Goal: Communication & Community: Answer question/provide support

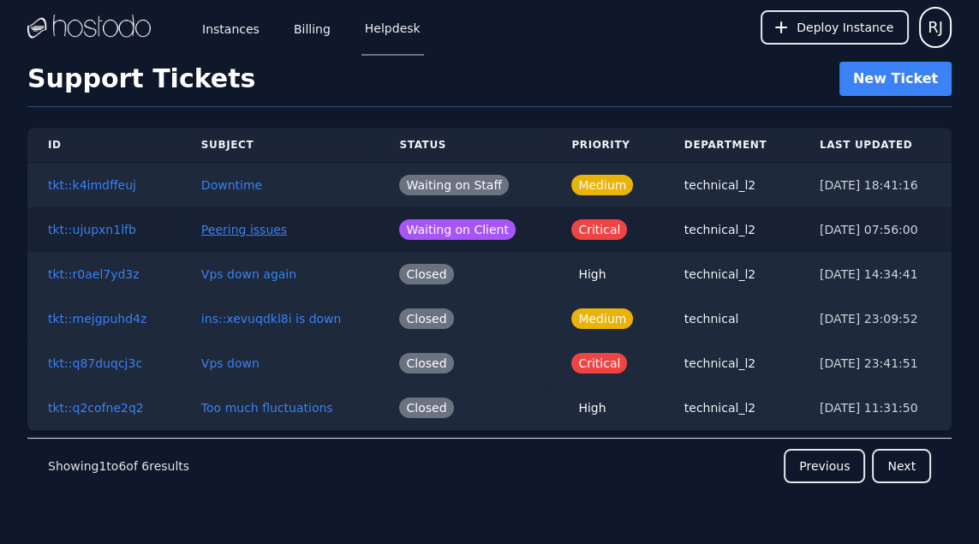
click at [253, 223] on button "Peering issues" at bounding box center [244, 229] width 86 height 17
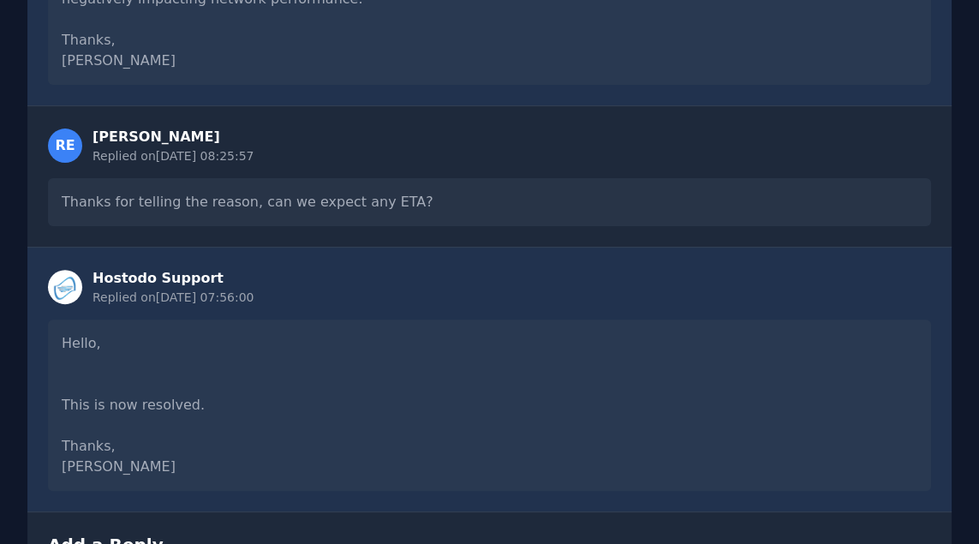
scroll to position [633, 0]
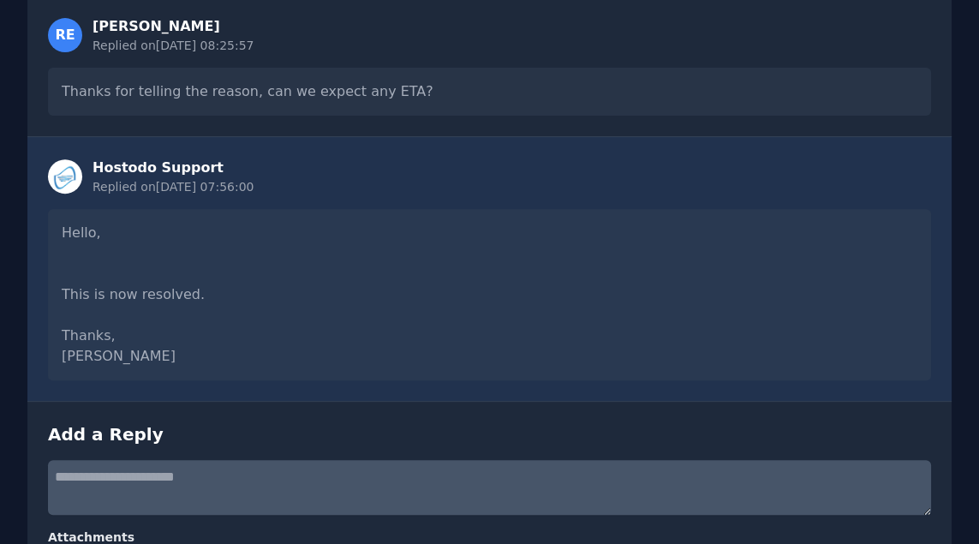
click at [190, 482] on textarea at bounding box center [489, 487] width 883 height 55
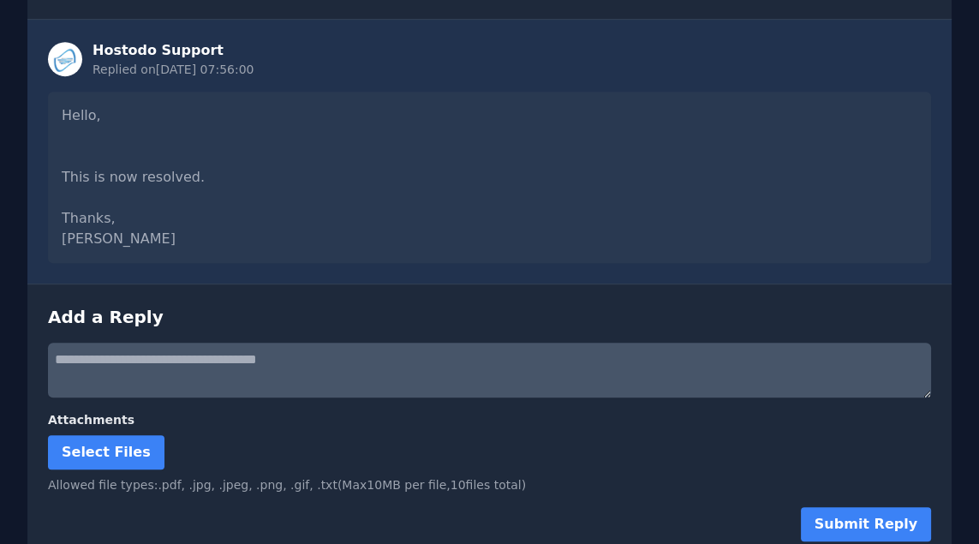
scroll to position [834, 0]
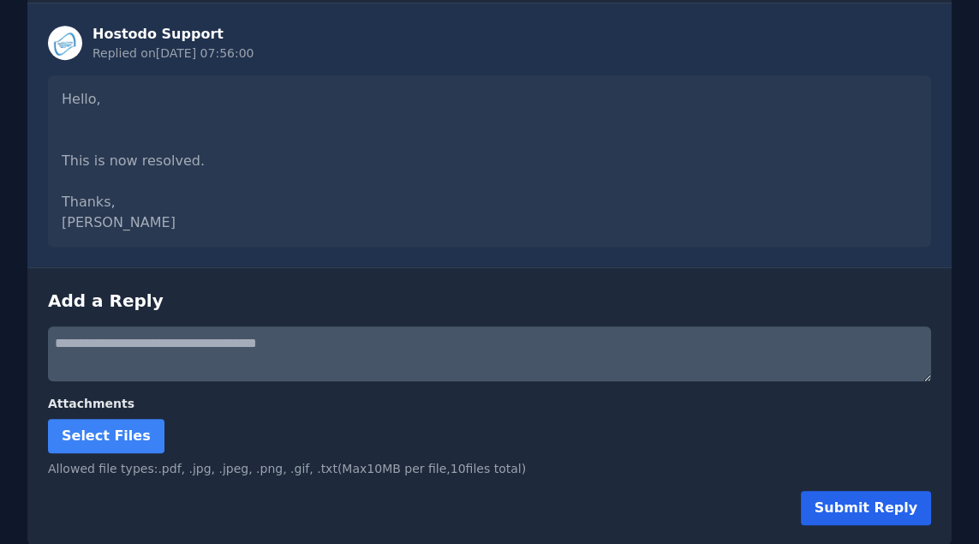
type textarea "**********"
click at [866, 499] on button "Submit Reply" at bounding box center [866, 508] width 130 height 34
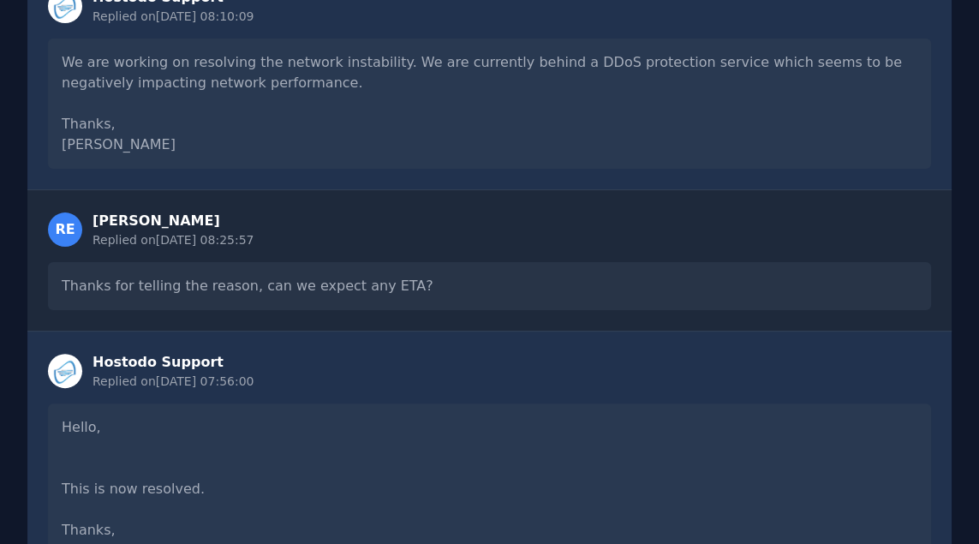
scroll to position [0, 0]
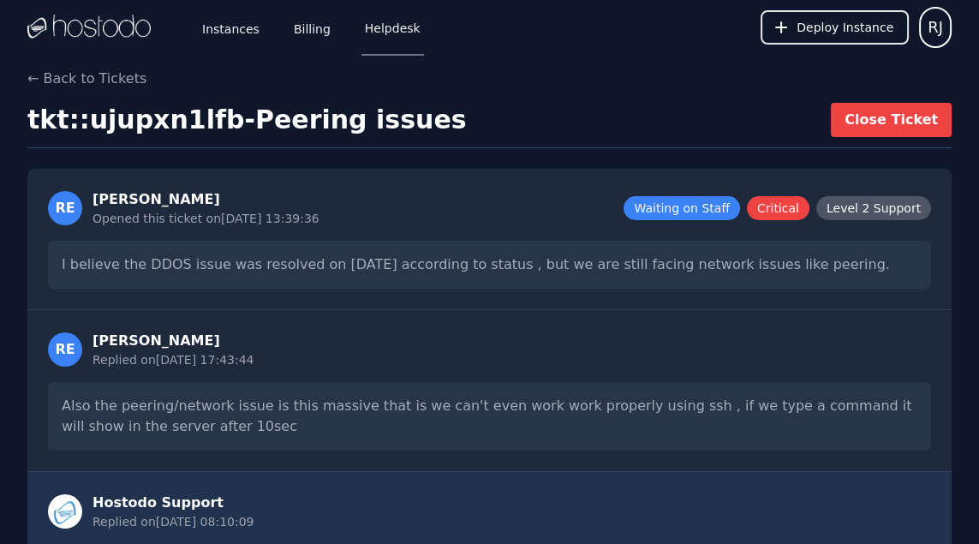
click at [109, 27] on img at bounding box center [88, 28] width 123 height 26
click at [236, 32] on link "Instances" at bounding box center [231, 27] width 64 height 57
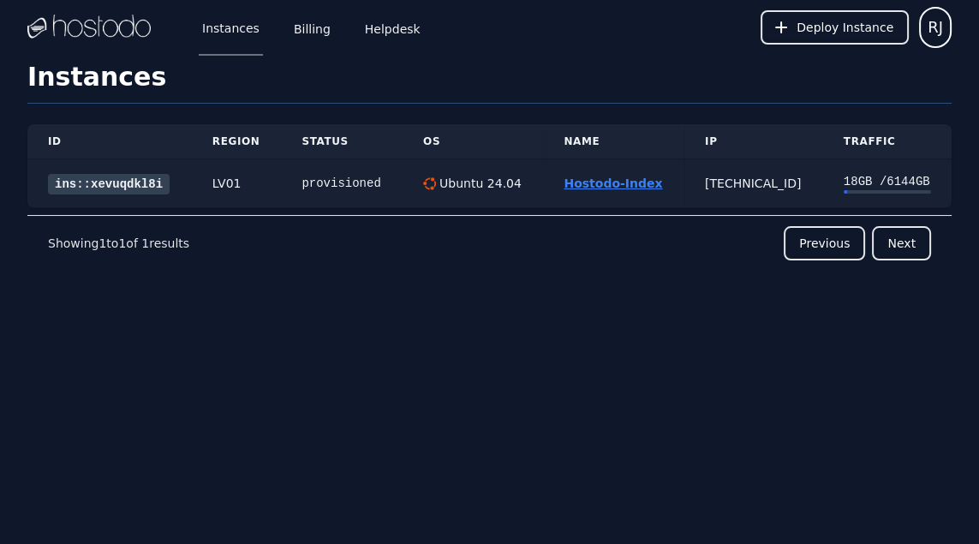
click at [583, 189] on link "Hostodo-Index" at bounding box center [613, 183] width 99 height 14
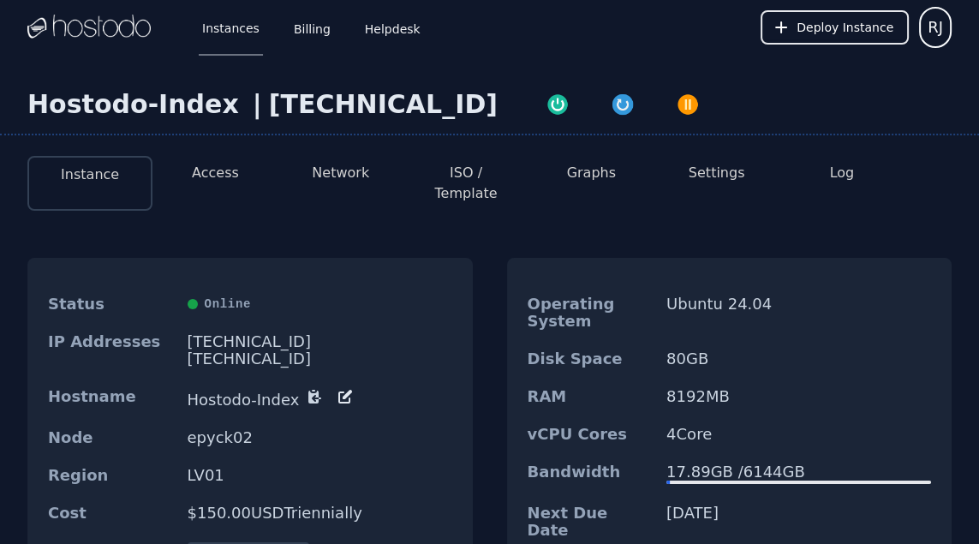
click at [585, 178] on button "Graphs" at bounding box center [591, 173] width 49 height 21
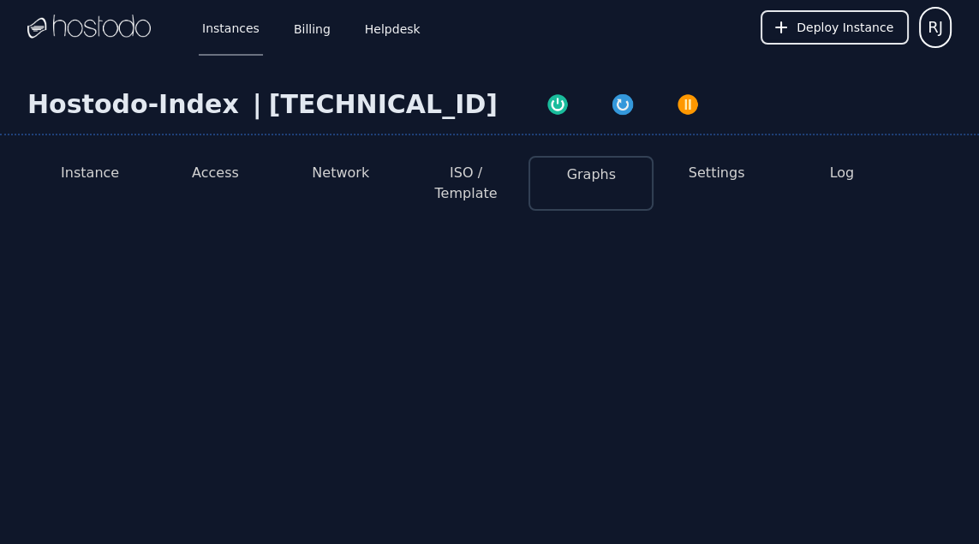
select select "***"
